Goal: Entertainment & Leisure: Consume media (video, audio)

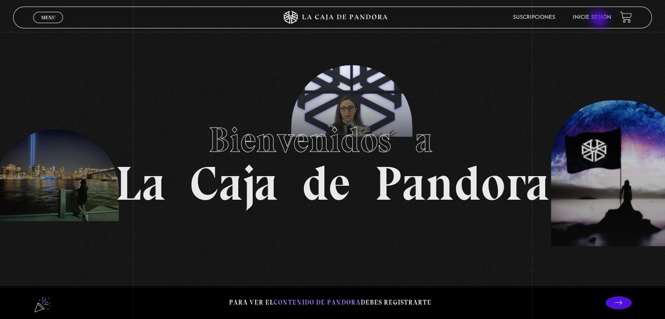
click at [600, 20] on link "Inicie sesión" at bounding box center [592, 17] width 38 height 5
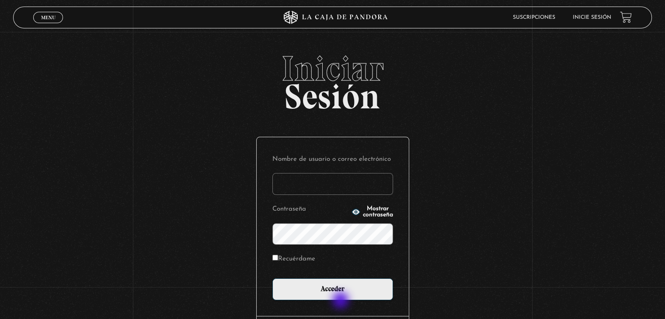
type input "valeaceved26@gmail.com"
click at [349, 278] on form "Nombre de usuario o correo electrónico valeaceved26@gmail.com Contraseña Mostra…" at bounding box center [332, 226] width 121 height 147
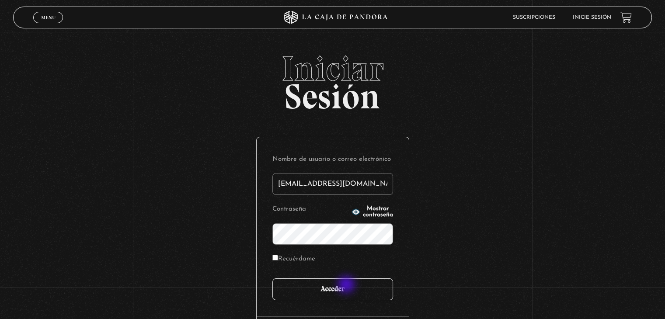
click at [347, 286] on input "Acceder" at bounding box center [332, 290] width 121 height 22
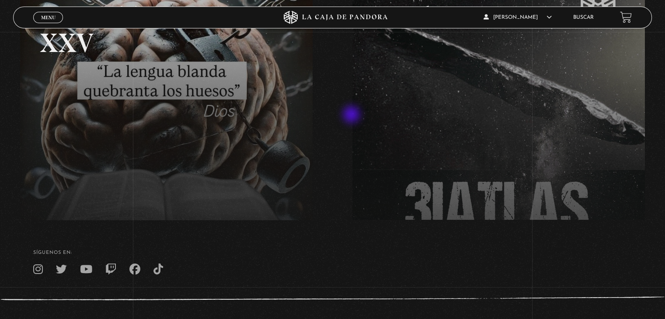
scroll to position [78, 0]
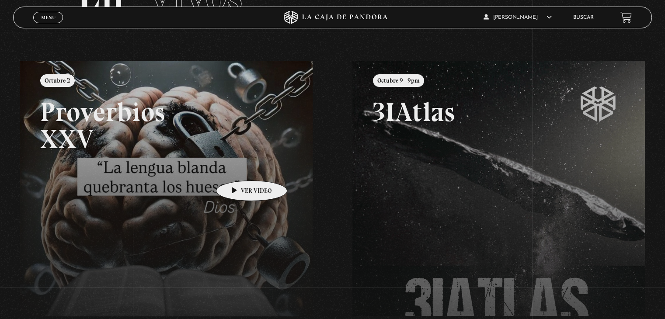
click at [238, 167] on link at bounding box center [352, 220] width 665 height 319
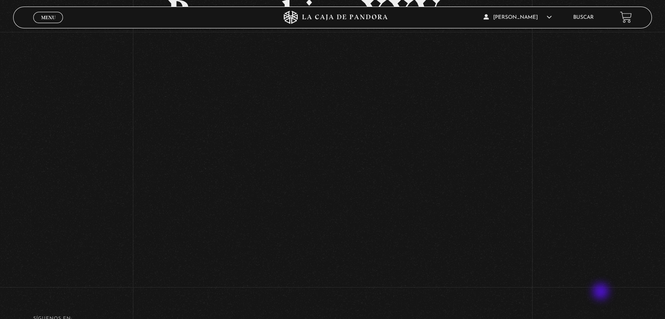
scroll to position [44, 0]
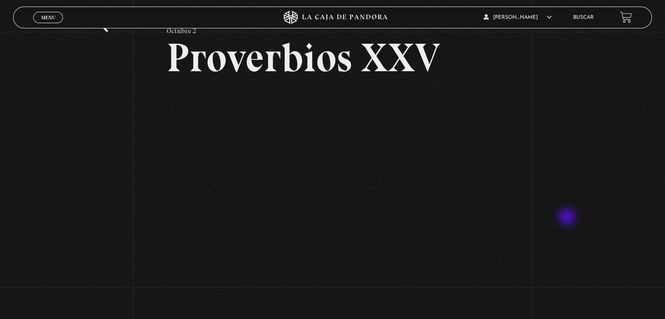
drag, startPoint x: 566, startPoint y: 198, endPoint x: 568, endPoint y: 218, distance: 20.2
click at [568, 218] on div "Volver Octubre 2 Proverbios XXV" at bounding box center [332, 159] width 665 height 342
click at [538, 287] on div "Volver Octubre 2 Proverbios XXV" at bounding box center [332, 159] width 665 height 342
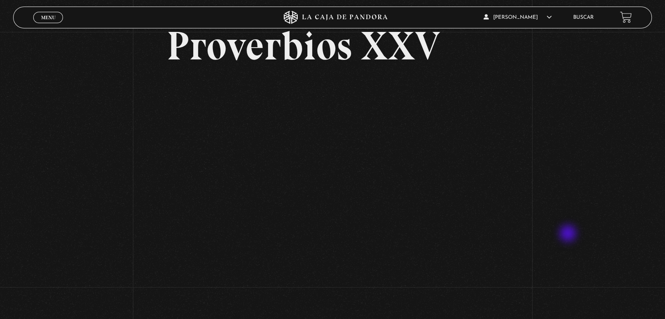
scroll to position [58, 0]
